Goal: Navigation & Orientation: Find specific page/section

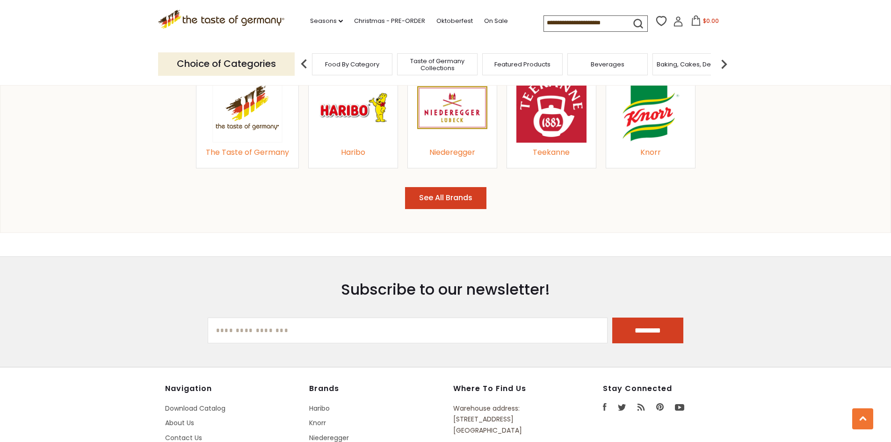
scroll to position [1297, 0]
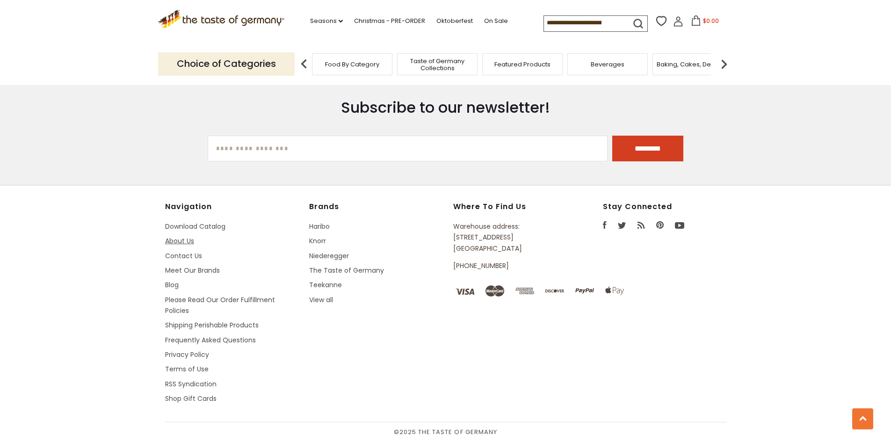
click at [176, 239] on link "About Us" at bounding box center [179, 240] width 29 height 9
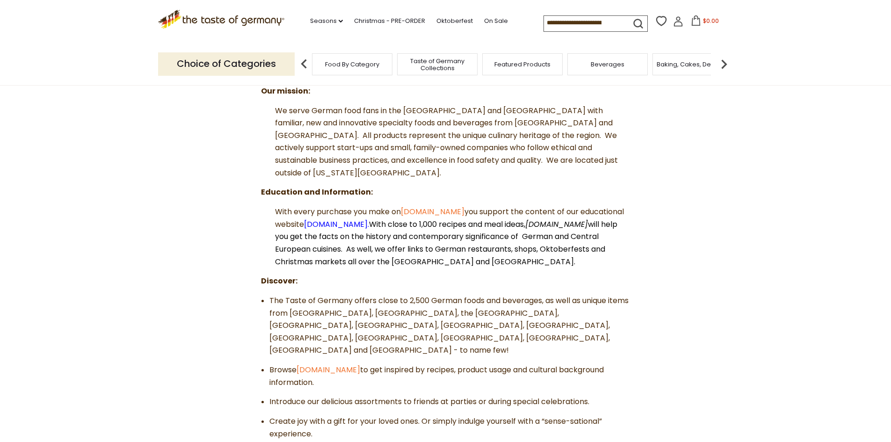
scroll to position [187, 0]
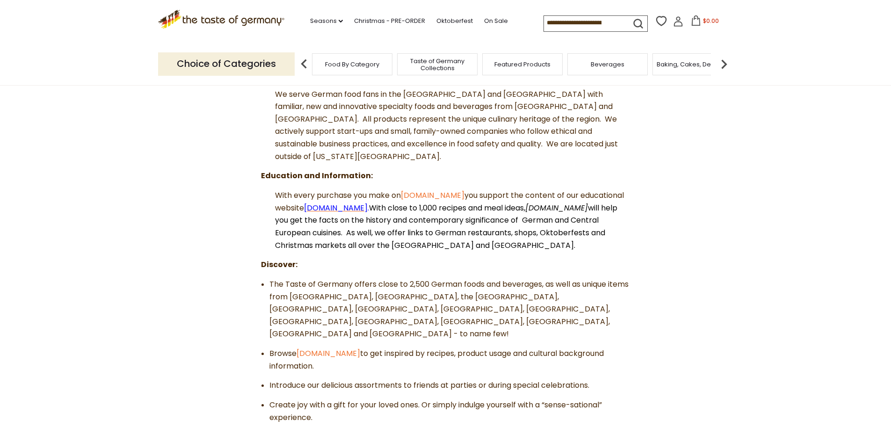
click at [368, 203] on span "Germanfoods.org" at bounding box center [336, 208] width 64 height 11
